Goal: Task Accomplishment & Management: Use online tool/utility

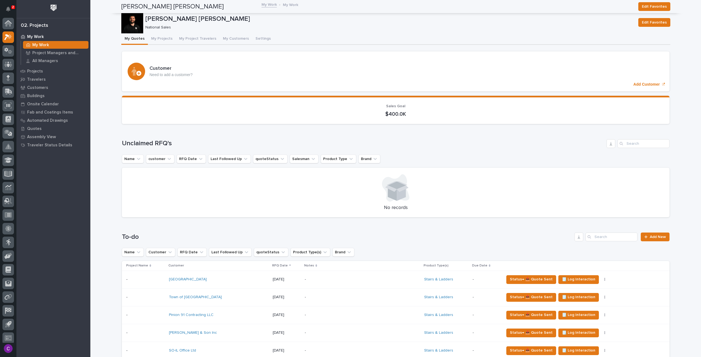
scroll to position [3, 0]
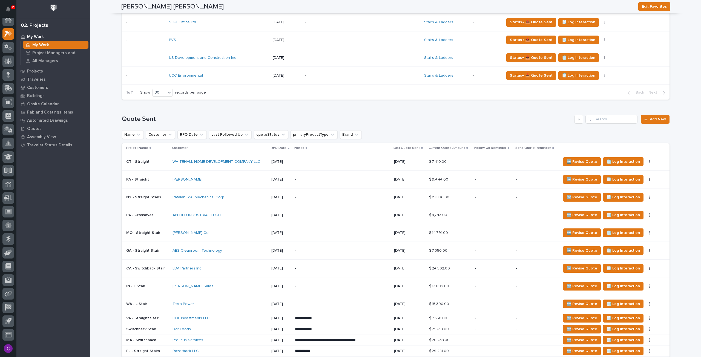
click at [243, 80] on td "UCC Environmental" at bounding box center [219, 76] width 104 height 18
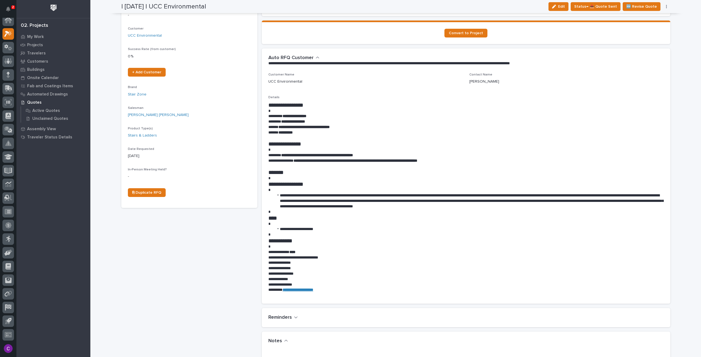
scroll to position [82, 0]
drag, startPoint x: 318, startPoint y: 114, endPoint x: 284, endPoint y: 115, distance: 34.0
click at [284, 115] on p "**********" at bounding box center [465, 116] width 395 height 5
copy strong "**********"
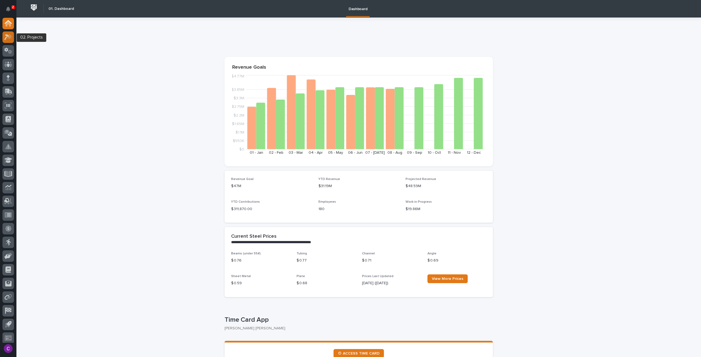
click at [12, 38] on div at bounding box center [8, 37] width 12 height 12
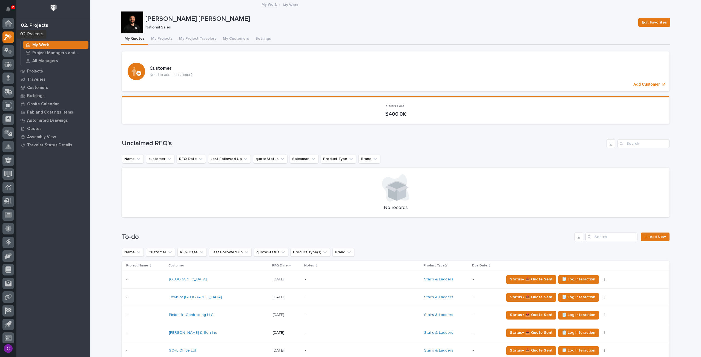
scroll to position [3, 0]
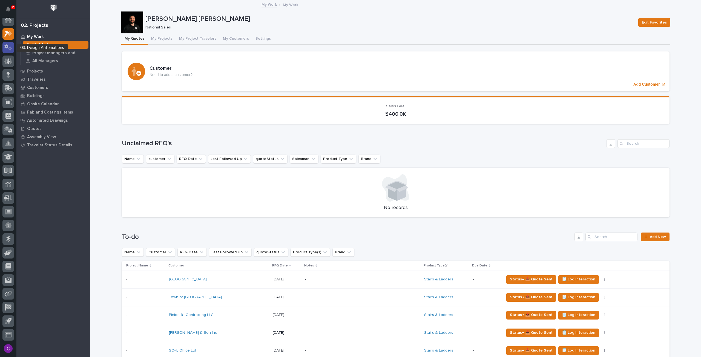
click at [10, 52] on div at bounding box center [8, 48] width 12 height 12
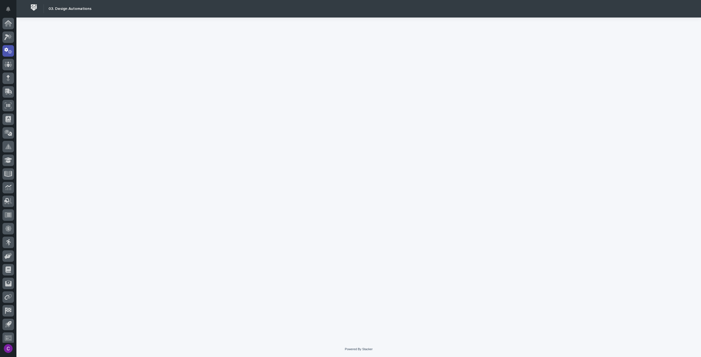
scroll to position [3, 0]
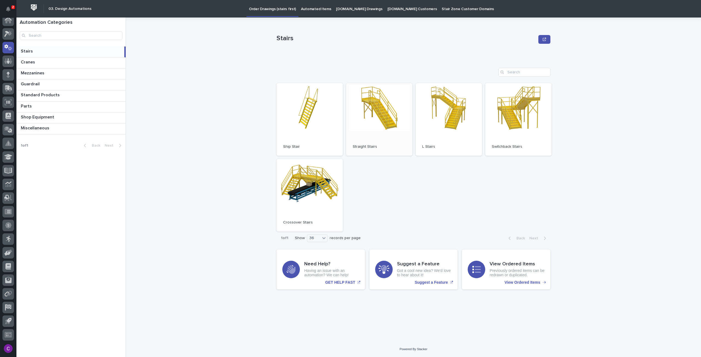
click at [377, 109] on link "Open" at bounding box center [379, 119] width 66 height 73
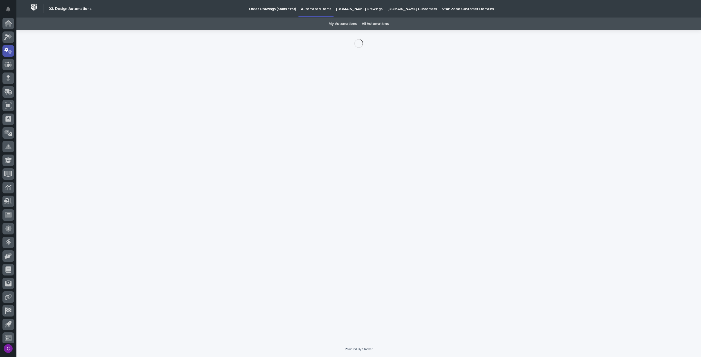
scroll to position [3, 0]
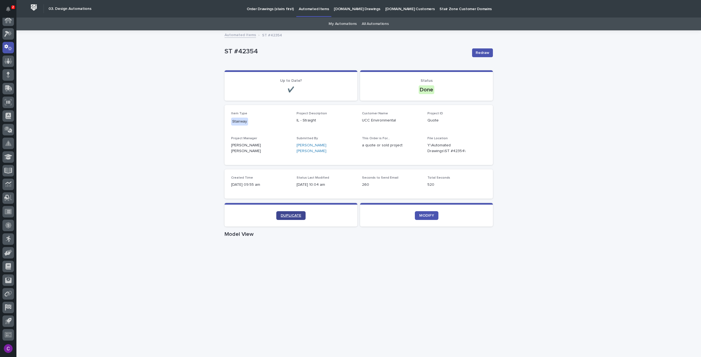
click at [289, 215] on span "DUPLICATE" at bounding box center [291, 216] width 21 height 4
